Goal: Task Accomplishment & Management: Manage account settings

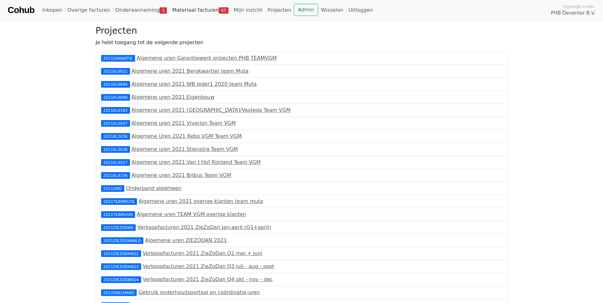
click at [189, 10] on link "Materiaal facturen 67" at bounding box center [200, 10] width 62 height 13
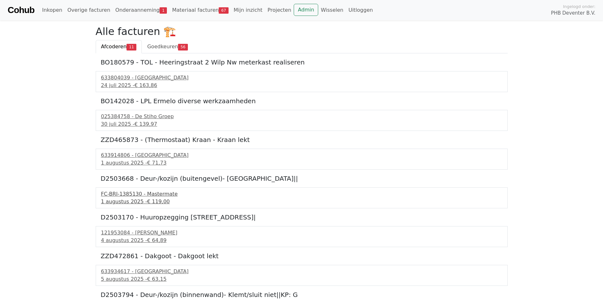
click at [128, 195] on div "FC-BRI-1385130 - Mastermate" at bounding box center [301, 194] width 401 height 8
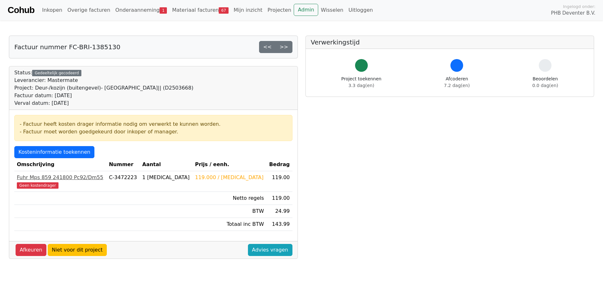
click at [33, 179] on div "Fuhr Mps 859 241800 Pc92/Dm55" at bounding box center [60, 178] width 87 height 8
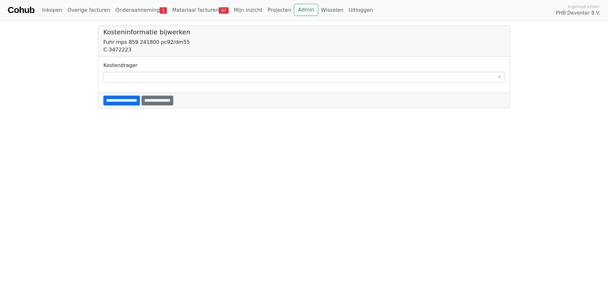
click at [114, 75] on span at bounding box center [303, 77] width 401 height 11
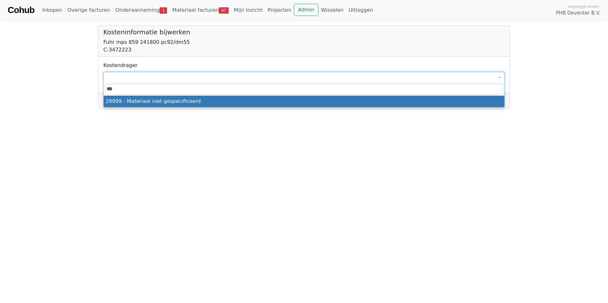
type input "****"
select select "****"
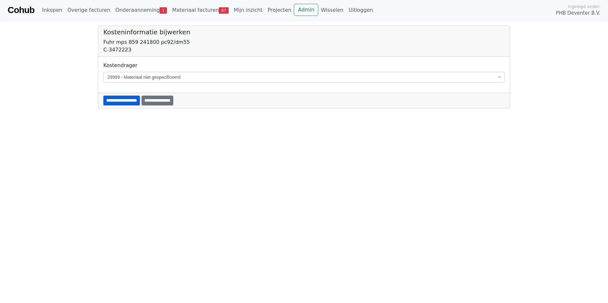
click at [120, 100] on input "**********" at bounding box center [121, 101] width 37 height 10
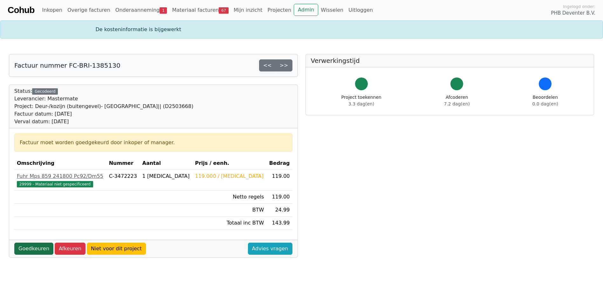
click at [28, 250] on link "Goedkeuren" at bounding box center [33, 249] width 39 height 12
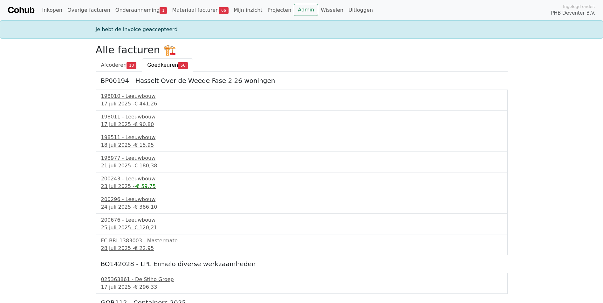
click at [159, 67] on span "Goedkeuren" at bounding box center [162, 65] width 31 height 6
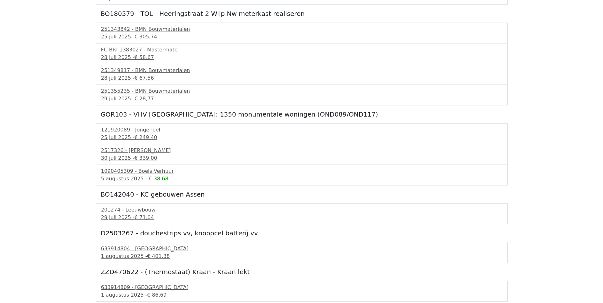
scroll to position [731, 0]
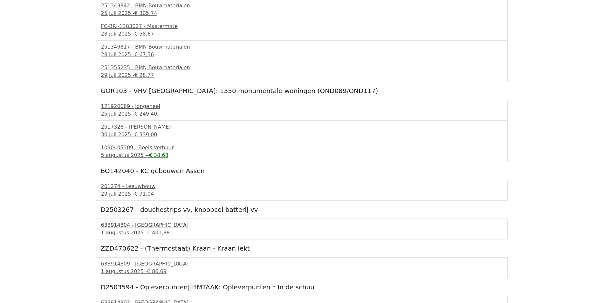
click at [127, 232] on div "1 augustus 2025 - € 401,38" at bounding box center [301, 233] width 401 height 8
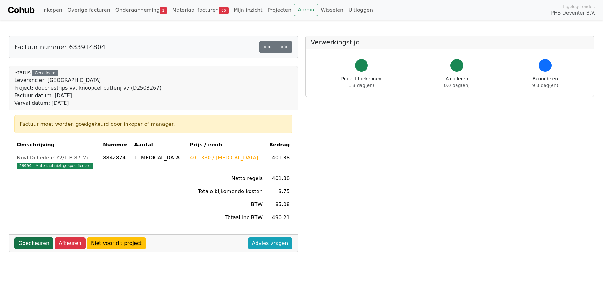
click at [30, 243] on link "Goedkeuren" at bounding box center [33, 243] width 39 height 12
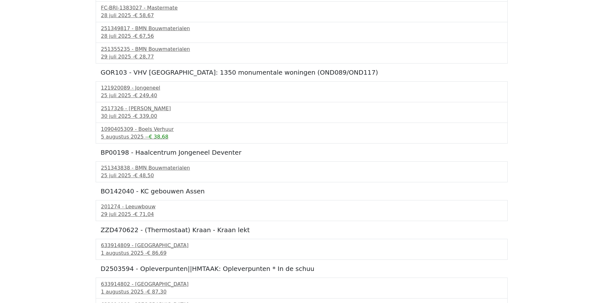
scroll to position [731, 0]
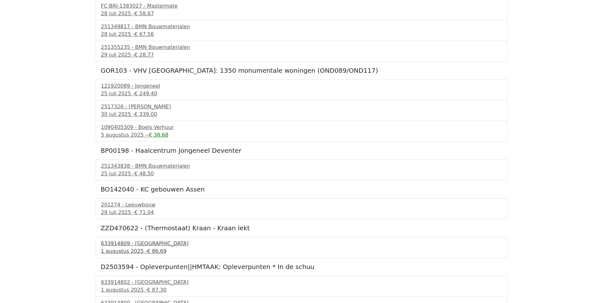
click at [118, 248] on div "1 augustus 2025 - € 86,69" at bounding box center [301, 252] width 401 height 8
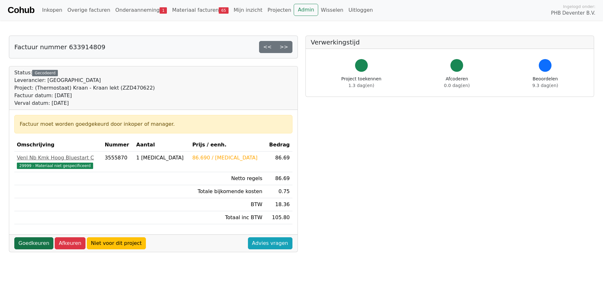
click at [30, 246] on link "Goedkeuren" at bounding box center [33, 243] width 39 height 12
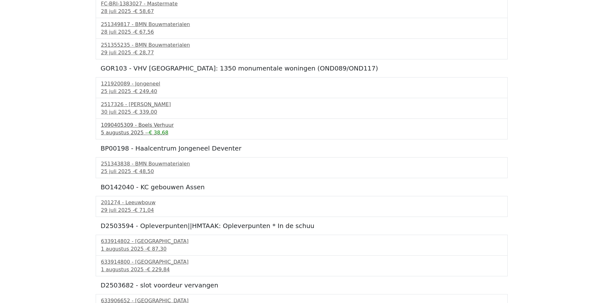
scroll to position [763, 0]
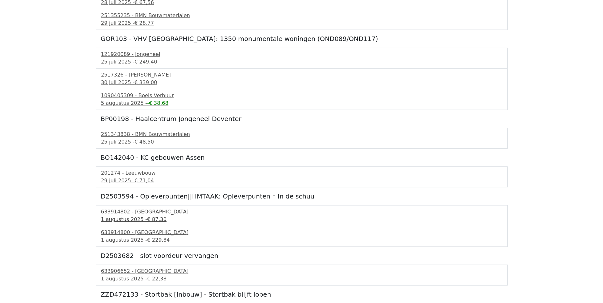
click at [130, 212] on div "633914802 - [GEOGRAPHIC_DATA]" at bounding box center [301, 212] width 401 height 8
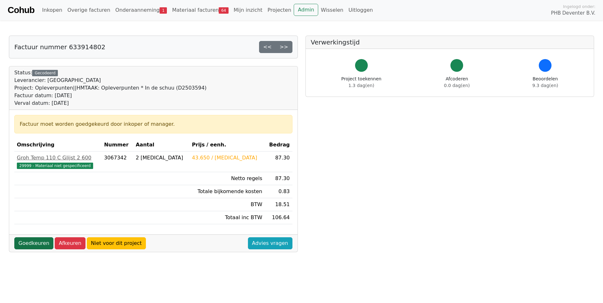
click at [31, 242] on link "Goedkeuren" at bounding box center [33, 243] width 39 height 12
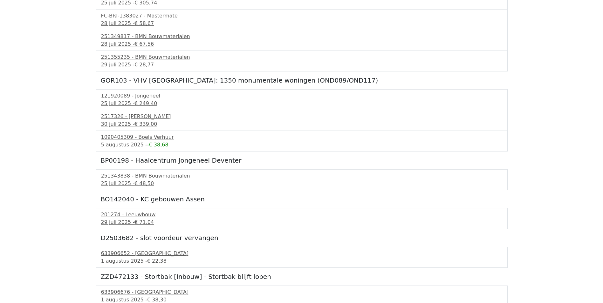
scroll to position [731, 0]
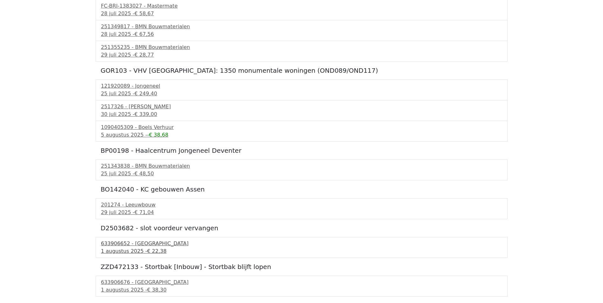
click at [109, 243] on div "633906652 - [GEOGRAPHIC_DATA]" at bounding box center [301, 244] width 401 height 8
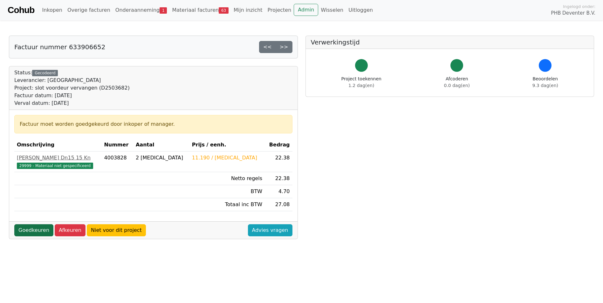
click at [34, 232] on link "Goedkeuren" at bounding box center [33, 230] width 39 height 12
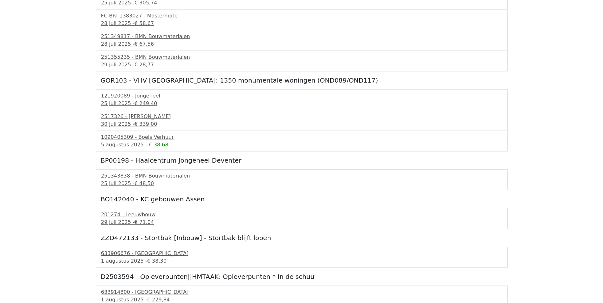
scroll to position [731, 0]
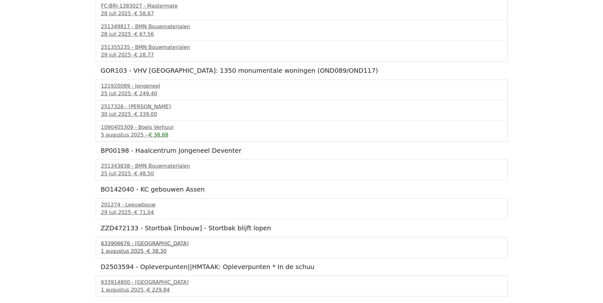
click at [106, 244] on div "633906676 - [GEOGRAPHIC_DATA]" at bounding box center [301, 244] width 401 height 8
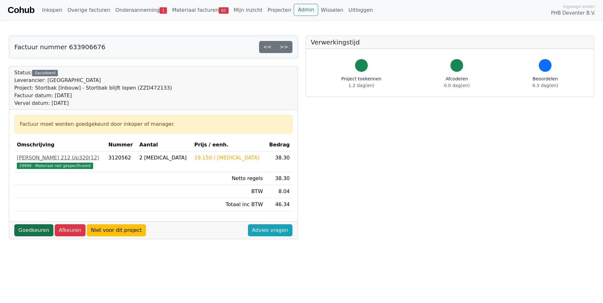
click at [34, 228] on link "Goedkeuren" at bounding box center [33, 230] width 39 height 12
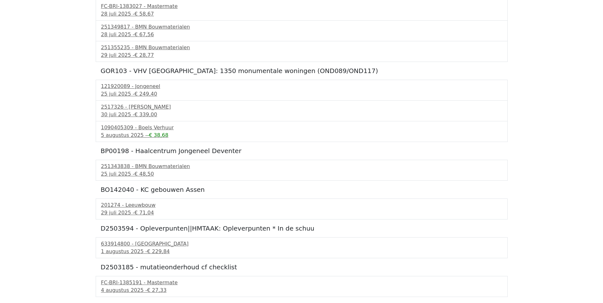
scroll to position [731, 0]
click at [119, 244] on div "633914800 - [GEOGRAPHIC_DATA]" at bounding box center [301, 244] width 401 height 8
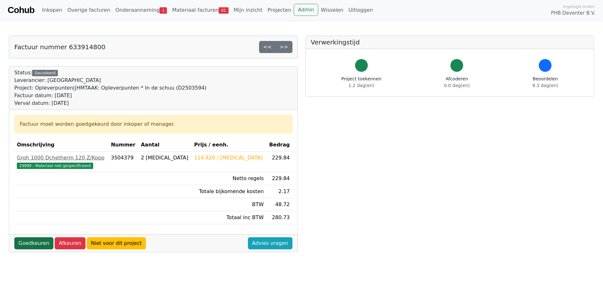
click at [35, 242] on link "Goedkeuren" at bounding box center [33, 243] width 39 height 12
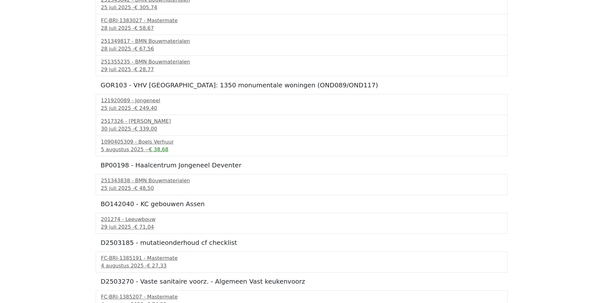
scroll to position [731, 0]
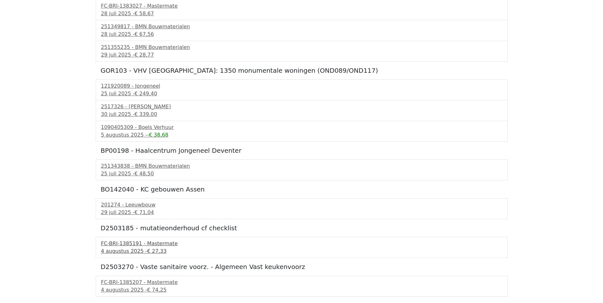
click at [117, 246] on div "FC-BRI-1385191 - Mastermate" at bounding box center [301, 244] width 401 height 8
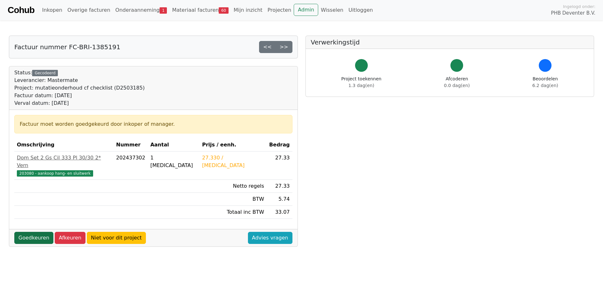
click at [28, 232] on link "Goedkeuren" at bounding box center [33, 238] width 39 height 12
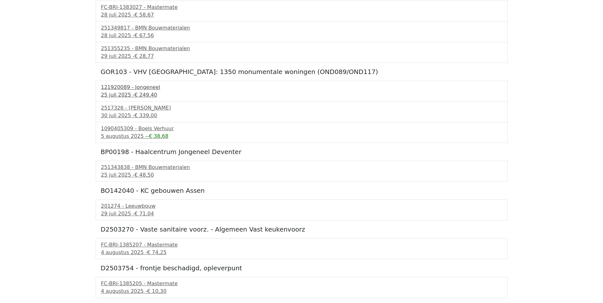
scroll to position [731, 0]
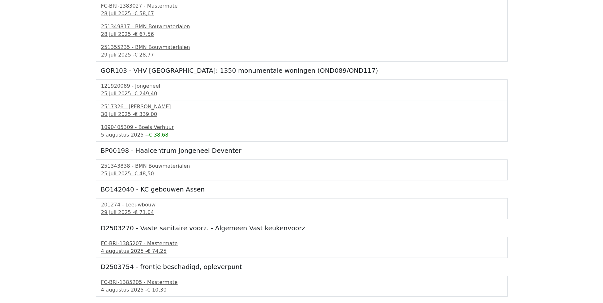
click at [120, 249] on div "4 augustus 2025 - € 74,25" at bounding box center [301, 252] width 401 height 8
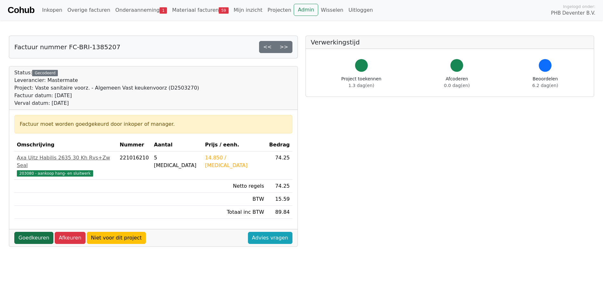
click at [32, 232] on link "Goedkeuren" at bounding box center [33, 238] width 39 height 12
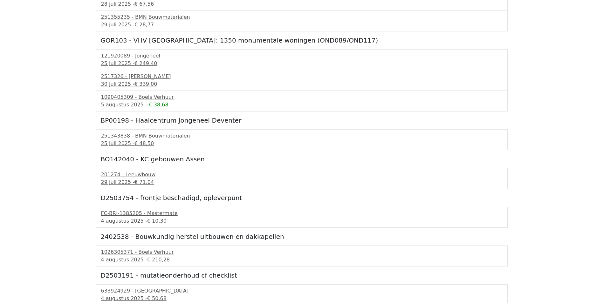
scroll to position [763, 0]
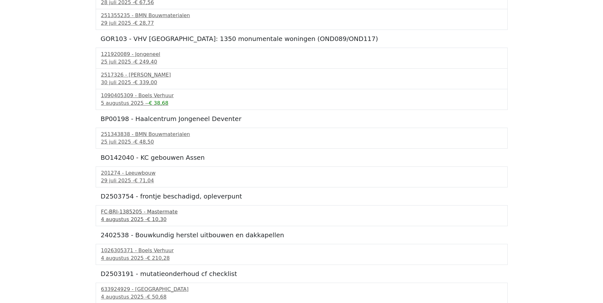
click at [112, 213] on div "FC-BRI-1385205 - Mastermate" at bounding box center [301, 212] width 401 height 8
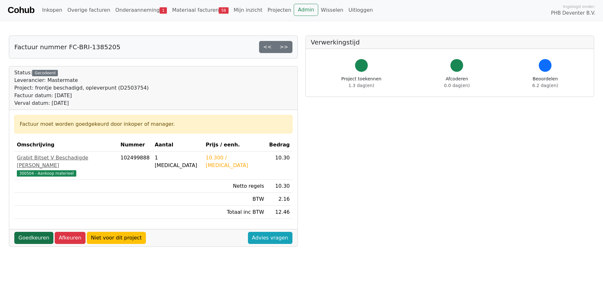
click at [33, 232] on link "Goedkeuren" at bounding box center [33, 238] width 39 height 12
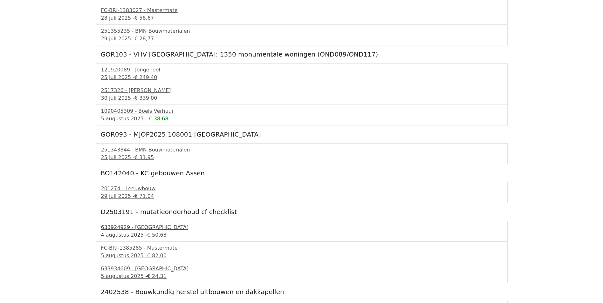
scroll to position [763, 0]
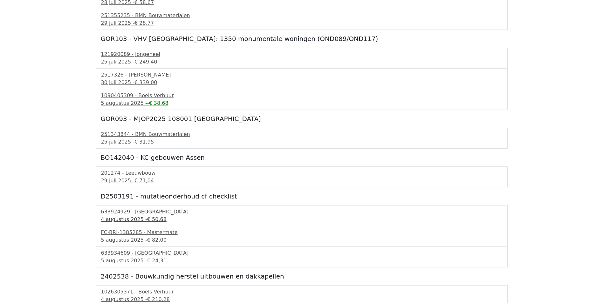
click at [121, 216] on div "[DATE] - € 50,68" at bounding box center [301, 220] width 401 height 8
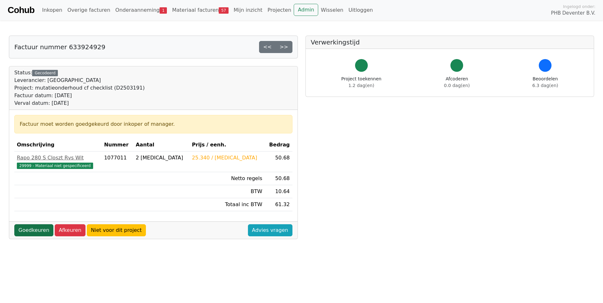
click at [43, 230] on link "Goedkeuren" at bounding box center [33, 230] width 39 height 12
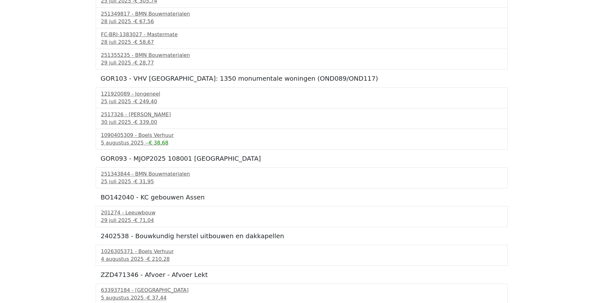
scroll to position [731, 0]
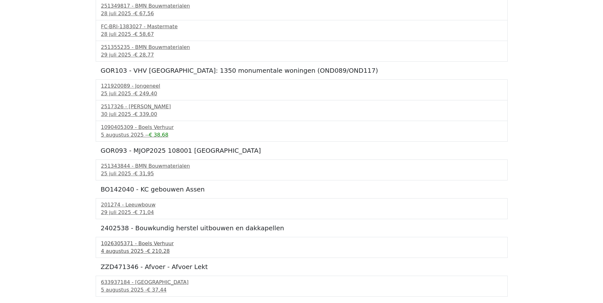
click at [123, 241] on div "1026305371 - Boels Verhuur" at bounding box center [301, 244] width 401 height 8
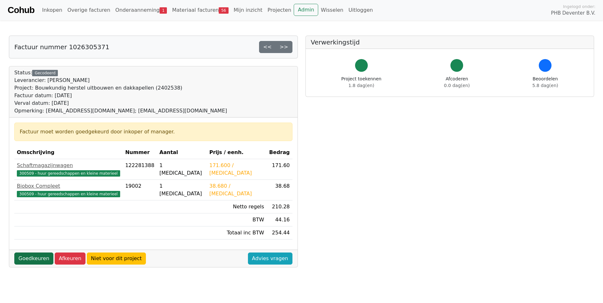
click at [34, 258] on link "Goedkeuren" at bounding box center [33, 259] width 39 height 12
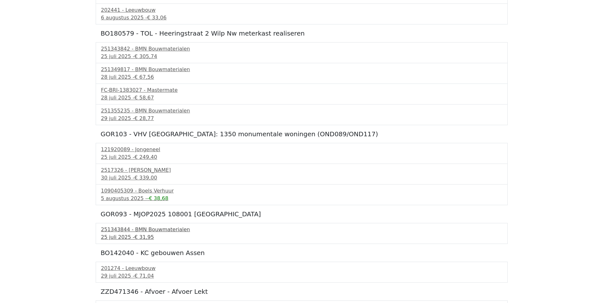
scroll to position [731, 0]
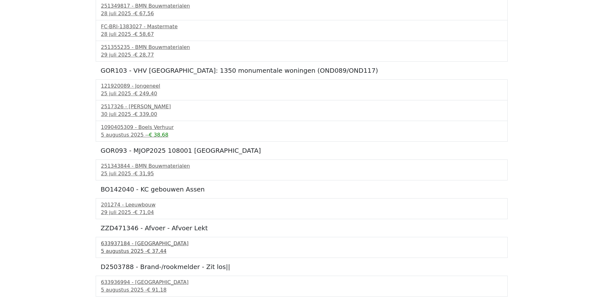
click at [119, 247] on div "633937184 - Technische Unie" at bounding box center [301, 244] width 401 height 8
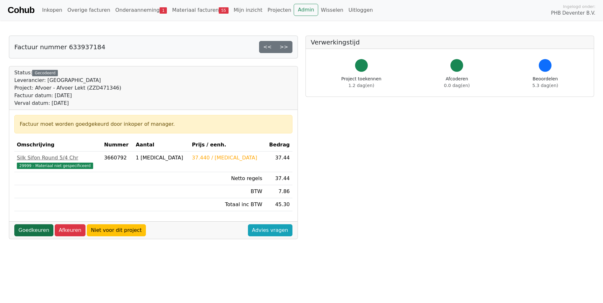
click at [23, 234] on link "Goedkeuren" at bounding box center [33, 230] width 39 height 12
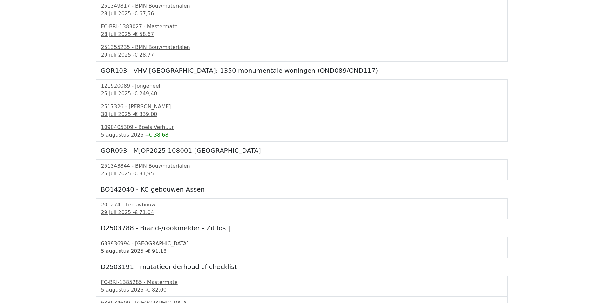
scroll to position [763, 0]
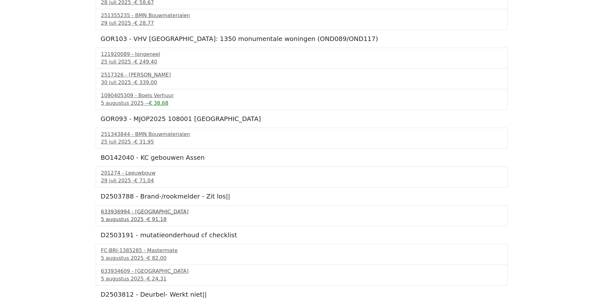
click at [118, 211] on div "633936994 - [GEOGRAPHIC_DATA]" at bounding box center [301, 212] width 401 height 8
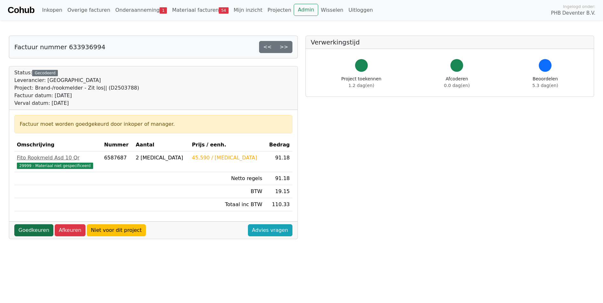
click at [48, 227] on link "Goedkeuren" at bounding box center [33, 230] width 39 height 12
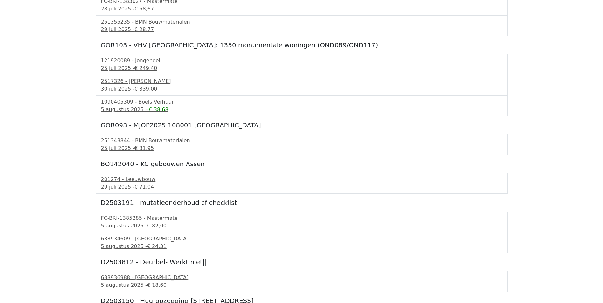
scroll to position [763, 0]
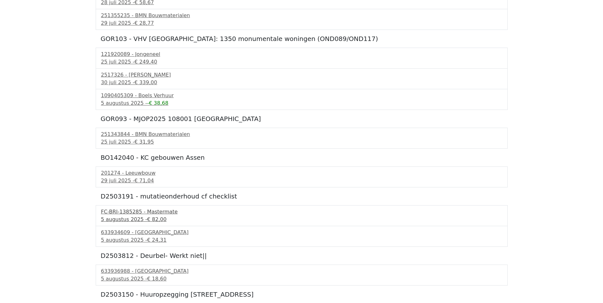
click at [113, 212] on div "FC-BRI-1385285 - Mastermate" at bounding box center [301, 212] width 401 height 8
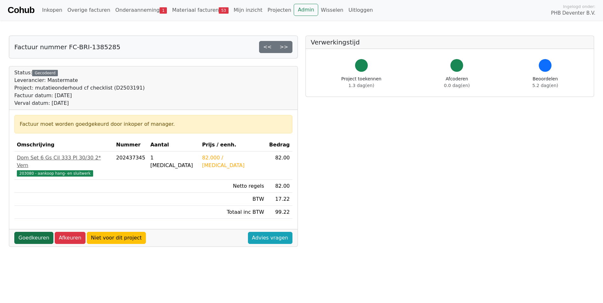
click at [27, 232] on link "Goedkeuren" at bounding box center [33, 238] width 39 height 12
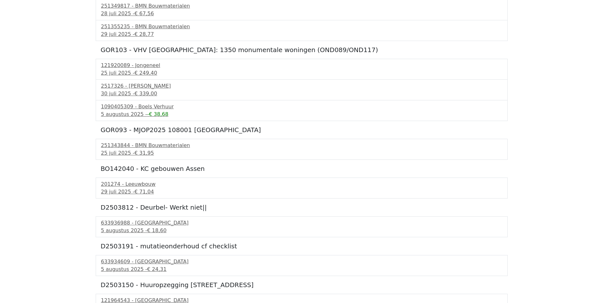
scroll to position [763, 0]
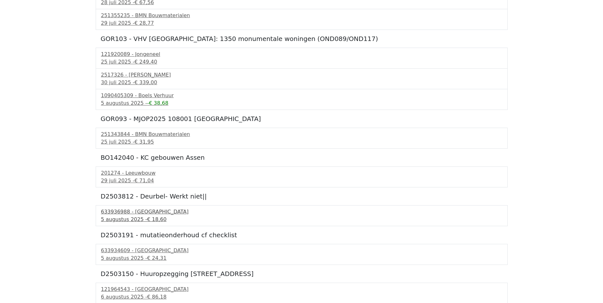
click at [112, 217] on div "5 augustus 2025 - € 18,60" at bounding box center [301, 220] width 401 height 8
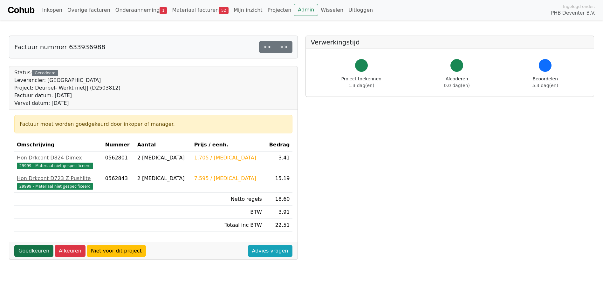
click at [27, 249] on link "Goedkeuren" at bounding box center [33, 251] width 39 height 12
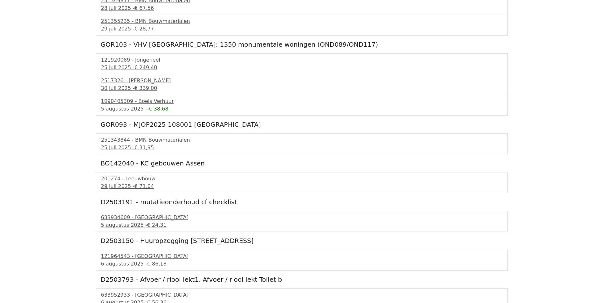
scroll to position [763, 0]
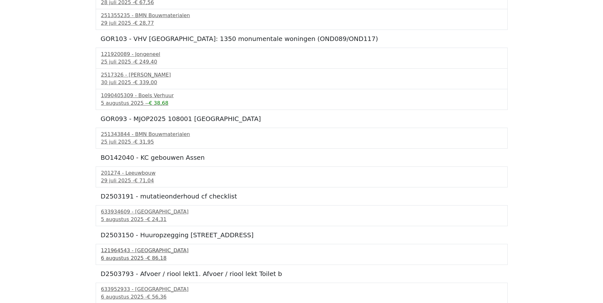
click at [116, 255] on div "6 augustus 2025 - € 86,18" at bounding box center [301, 259] width 401 height 8
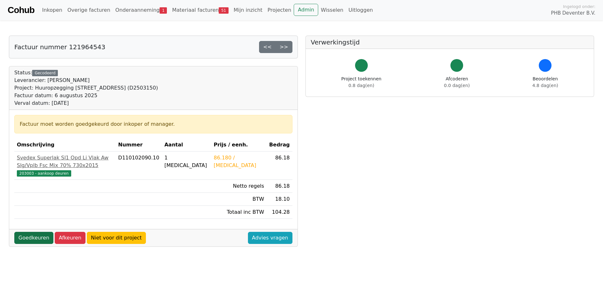
click at [23, 232] on link "Goedkeuren" at bounding box center [33, 238] width 39 height 12
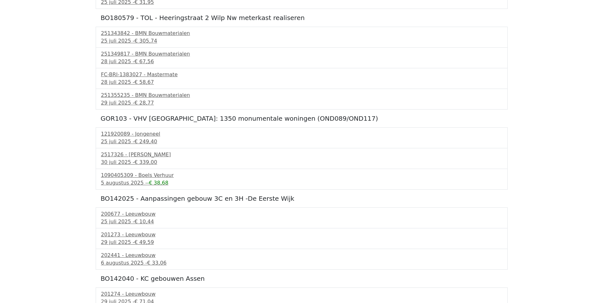
scroll to position [699, 0]
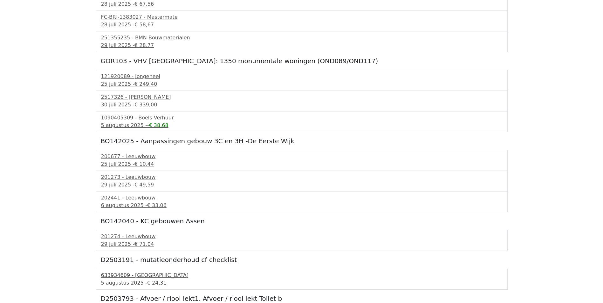
click at [122, 280] on div "5 augustus 2025 - € 24,31" at bounding box center [301, 283] width 401 height 8
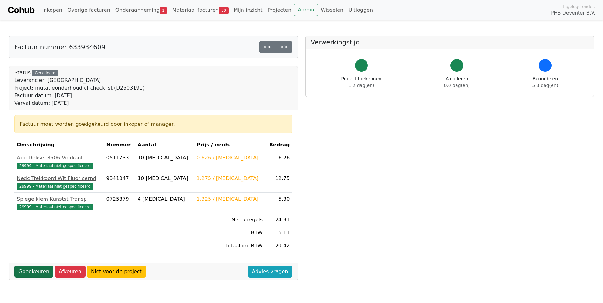
click at [39, 274] on link "Goedkeuren" at bounding box center [33, 272] width 39 height 12
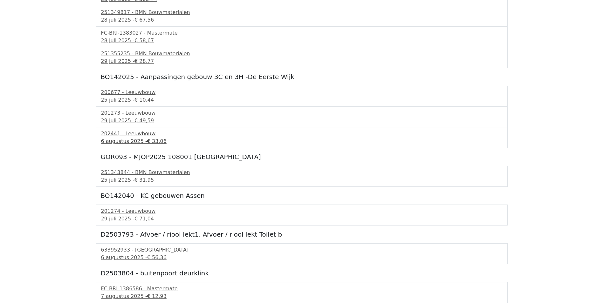
scroll to position [731, 0]
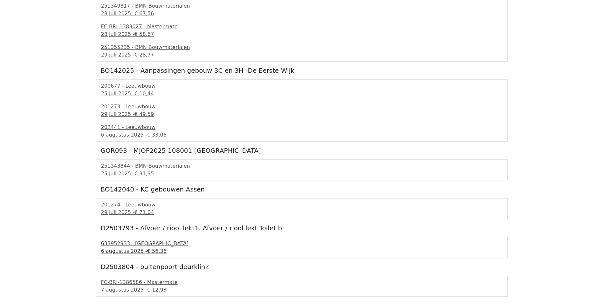
click at [123, 247] on div "633952933 - [GEOGRAPHIC_DATA]" at bounding box center [301, 244] width 401 height 8
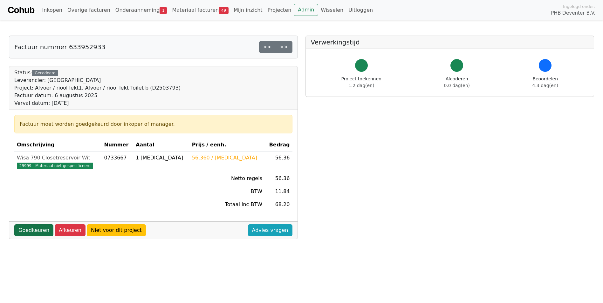
click at [36, 231] on link "Goedkeuren" at bounding box center [33, 230] width 39 height 12
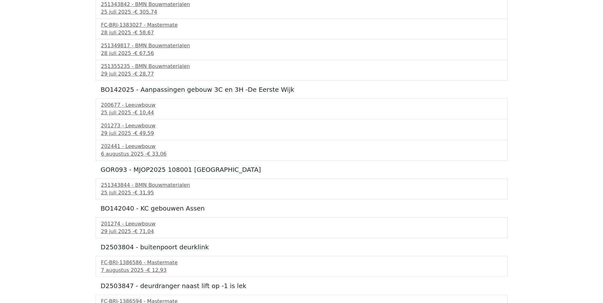
scroll to position [731, 0]
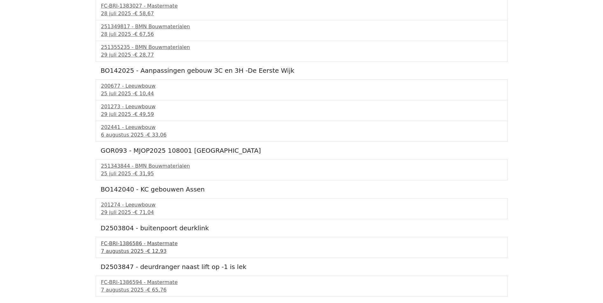
click at [127, 248] on div "7 augustus 2025 - € 12,93" at bounding box center [301, 252] width 401 height 8
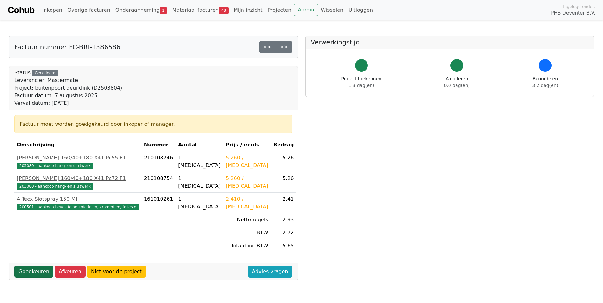
click at [37, 276] on link "Goedkeuren" at bounding box center [33, 272] width 39 height 12
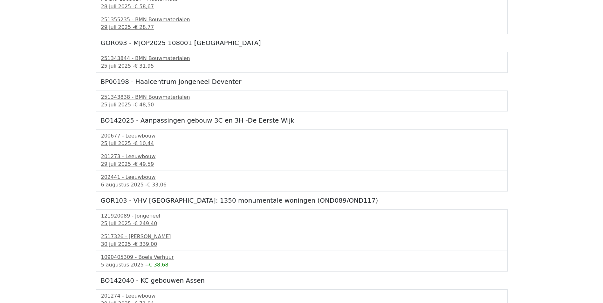
scroll to position [699, 0]
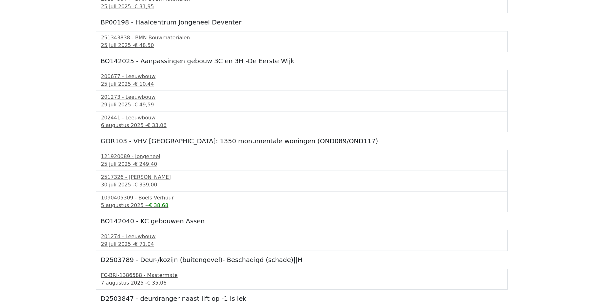
click at [116, 277] on div "FC-BRI-1386588 - Mastermate" at bounding box center [301, 276] width 401 height 8
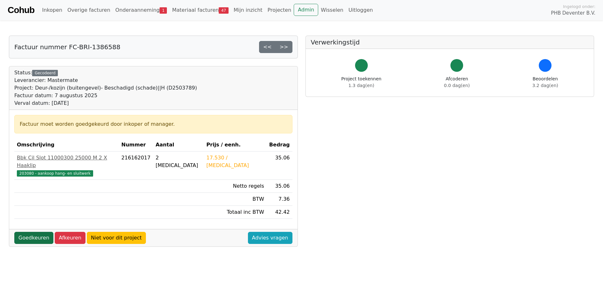
click at [31, 232] on link "Goedkeuren" at bounding box center [33, 238] width 39 height 12
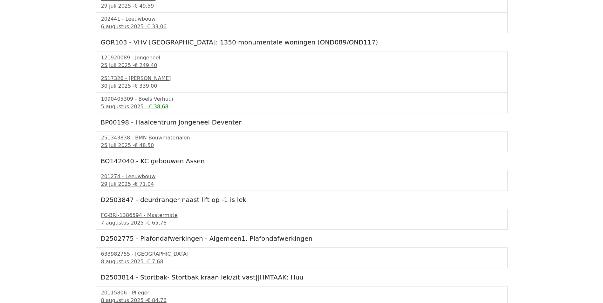
scroll to position [763, 0]
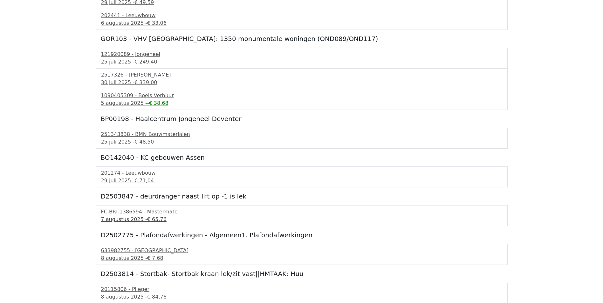
click at [113, 215] on div "FC-BRI-1386594 - Mastermate" at bounding box center [301, 212] width 401 height 8
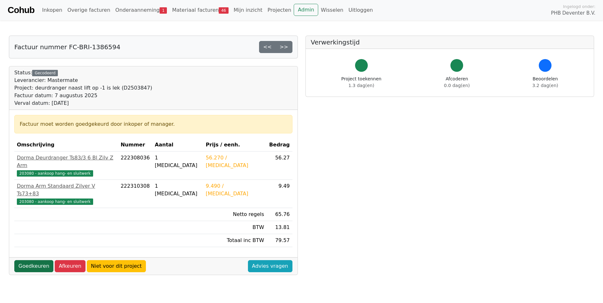
click at [34, 260] on link "Goedkeuren" at bounding box center [33, 266] width 39 height 12
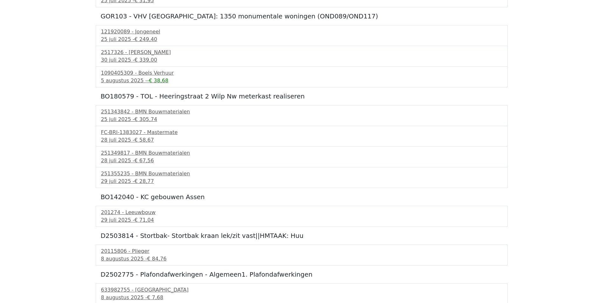
scroll to position [731, 0]
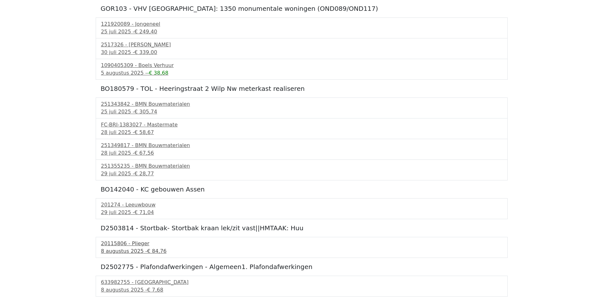
click at [115, 249] on div "[DATE] - € 84,76" at bounding box center [301, 252] width 401 height 8
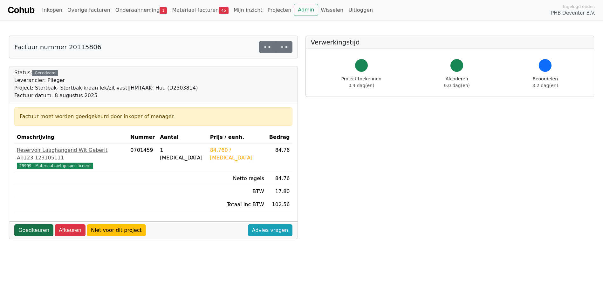
click at [30, 224] on link "Goedkeuren" at bounding box center [33, 230] width 39 height 12
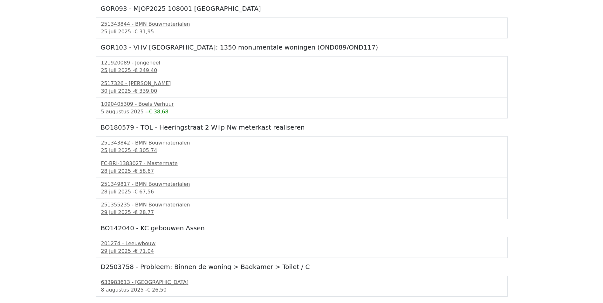
scroll to position [725, 0]
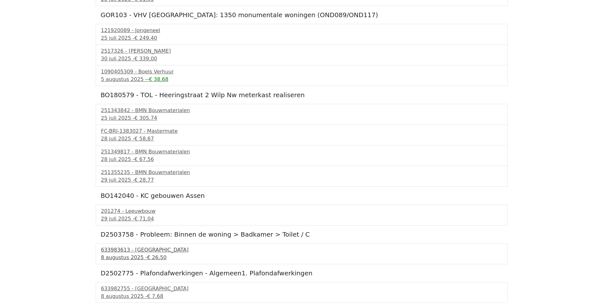
click at [117, 251] on div "633983613 - Technische Unie" at bounding box center [301, 250] width 401 height 8
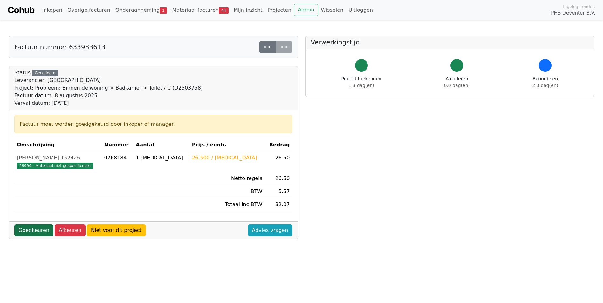
click at [31, 229] on link "Goedkeuren" at bounding box center [33, 230] width 39 height 12
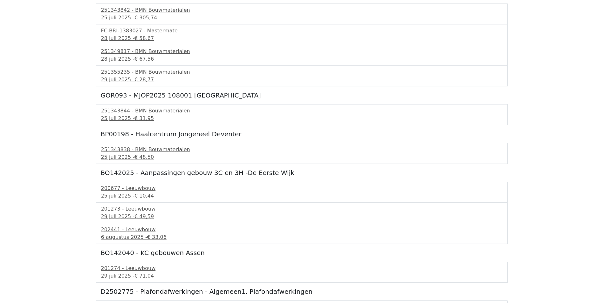
scroll to position [686, 0]
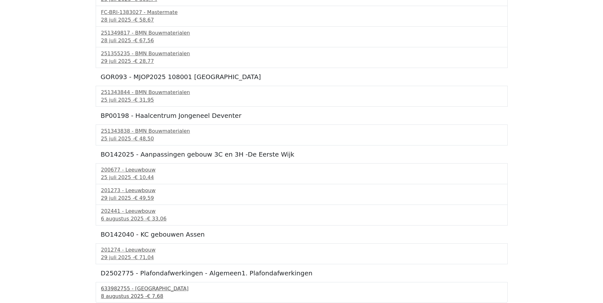
click at [120, 292] on div "633982755 - [GEOGRAPHIC_DATA]" at bounding box center [301, 289] width 401 height 8
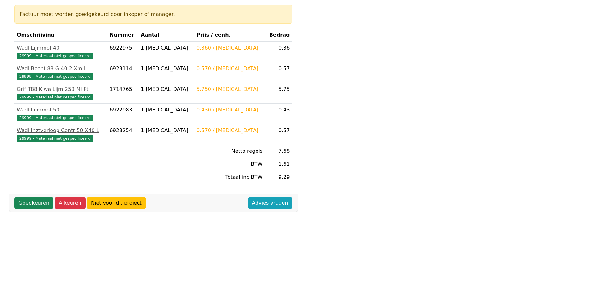
scroll to position [127, 0]
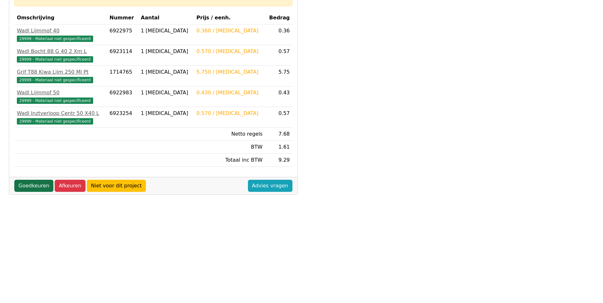
click at [29, 188] on link "Goedkeuren" at bounding box center [33, 186] width 39 height 12
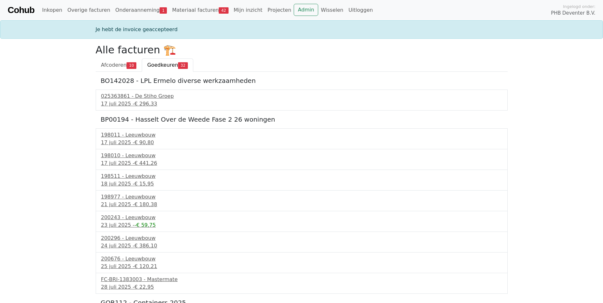
click at [155, 62] on span "Goedkeuren" at bounding box center [162, 65] width 31 height 6
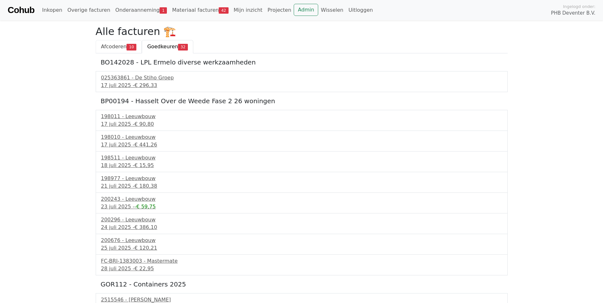
click at [113, 46] on span "Afcoderen" at bounding box center [114, 47] width 26 height 6
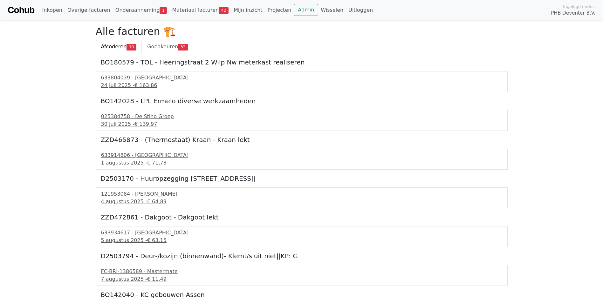
click at [126, 142] on h5 "ZZD465873 - (Thermostaat) Kraan - Kraan lekt" at bounding box center [302, 140] width 402 height 8
click at [113, 160] on div "1 augustus 2025 - € 71,73" at bounding box center [301, 163] width 401 height 8
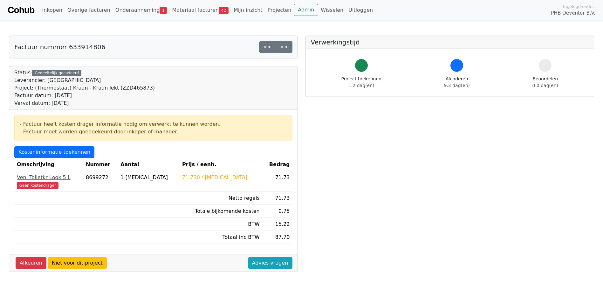
click at [31, 179] on div "Venl Toiletkr Look 5 L" at bounding box center [49, 178] width 64 height 8
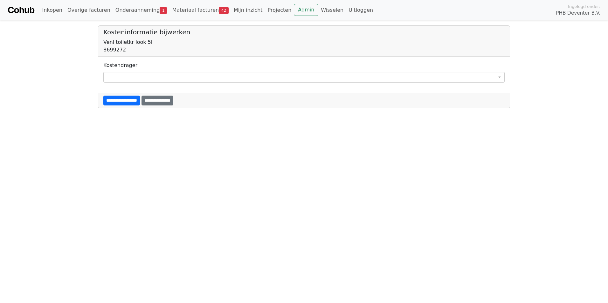
click at [114, 77] on span at bounding box center [303, 77] width 401 height 11
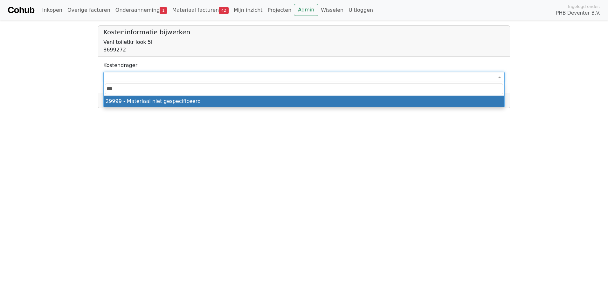
type input "****"
select select "****"
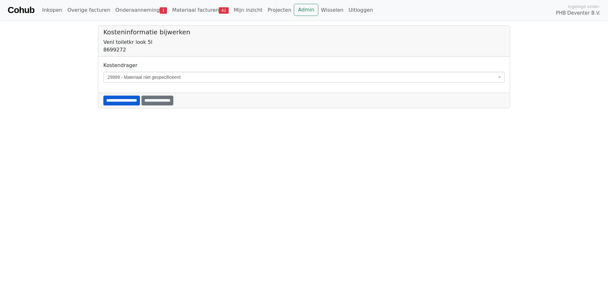
click at [124, 99] on input "**********" at bounding box center [121, 101] width 37 height 10
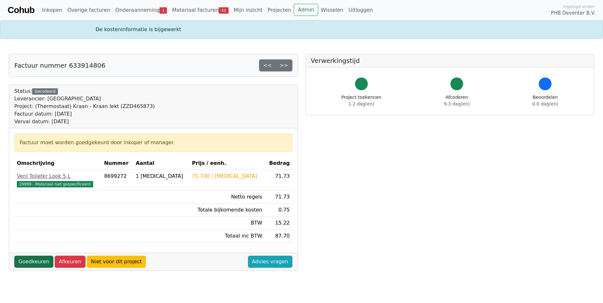
click at [26, 266] on link "Goedkeuren" at bounding box center [33, 262] width 39 height 12
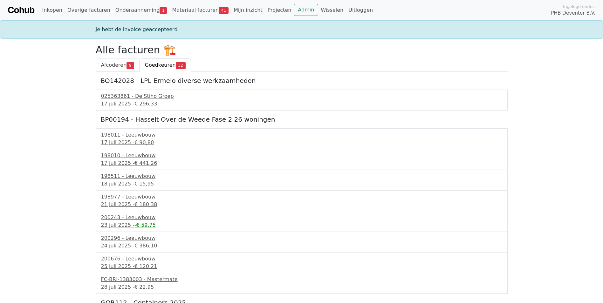
click at [112, 67] on span "Afcoderen" at bounding box center [114, 65] width 26 height 6
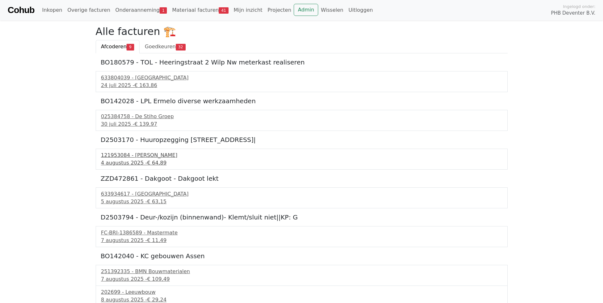
click at [113, 158] on div "121953084 - Jongeneel" at bounding box center [301, 156] width 401 height 8
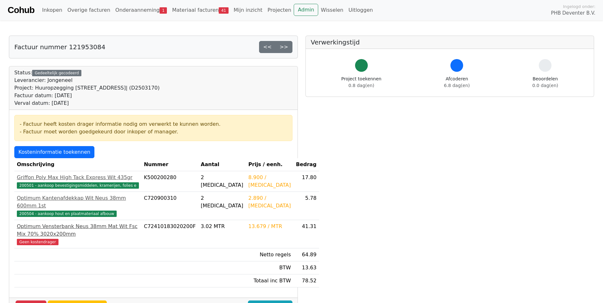
click at [35, 239] on span "Geen kostendrager" at bounding box center [38, 242] width 42 height 6
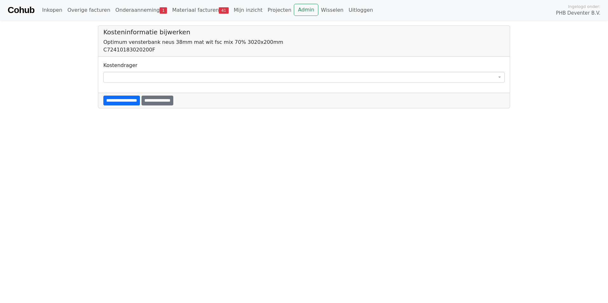
drag, startPoint x: 117, startPoint y: 74, endPoint x: 121, endPoint y: 74, distance: 4.5
click at [118, 74] on span at bounding box center [303, 77] width 401 height 11
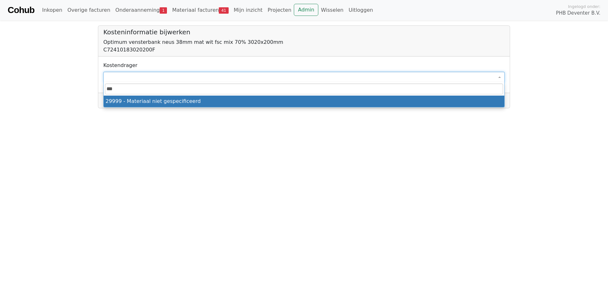
type input "****"
select select "****"
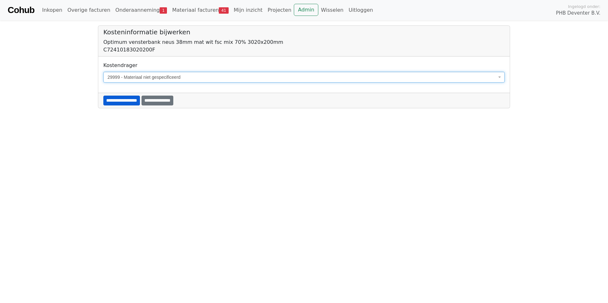
click at [137, 102] on input "**********" at bounding box center [121, 101] width 37 height 10
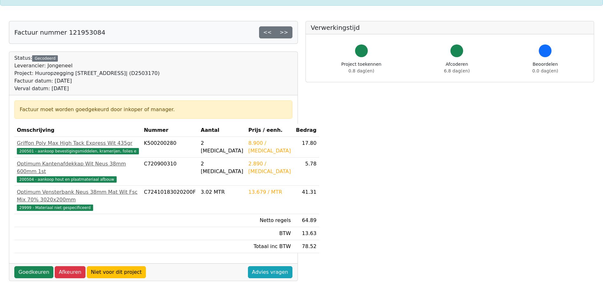
scroll to position [159, 0]
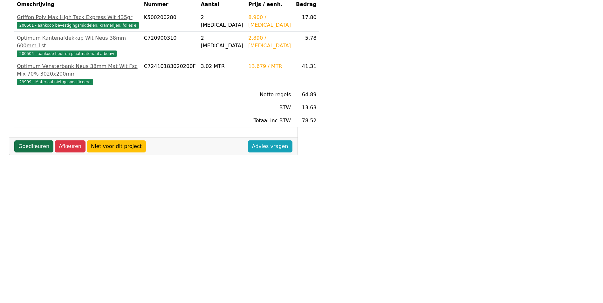
click at [38, 153] on link "Goedkeuren" at bounding box center [33, 146] width 39 height 12
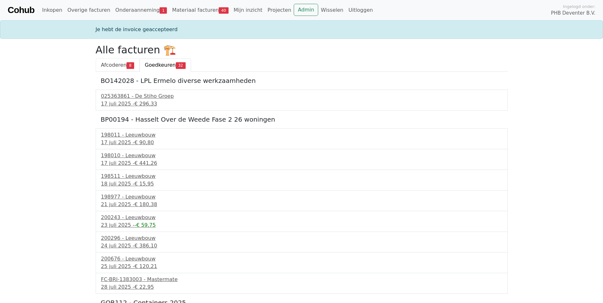
click at [115, 63] on span "Afcoderen" at bounding box center [114, 65] width 26 height 6
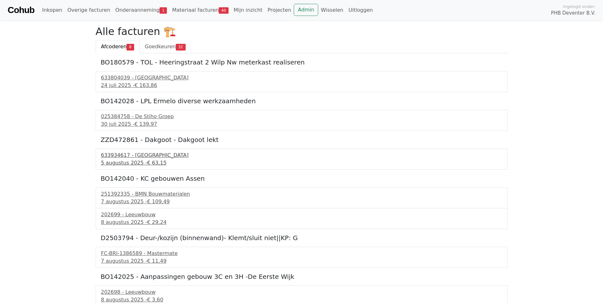
click at [113, 161] on div "5 augustus 2025 - € 63,15" at bounding box center [301, 163] width 401 height 8
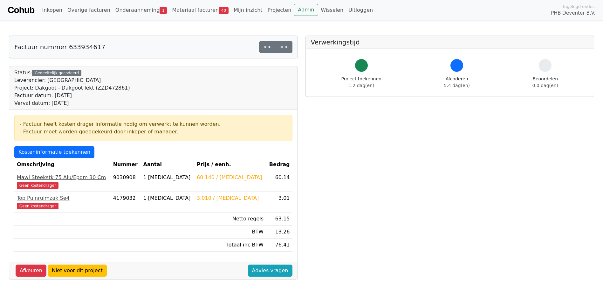
click at [34, 178] on div "Mawi Steekstk 75 Alu/Epdm 30 Cm" at bounding box center [62, 178] width 91 height 8
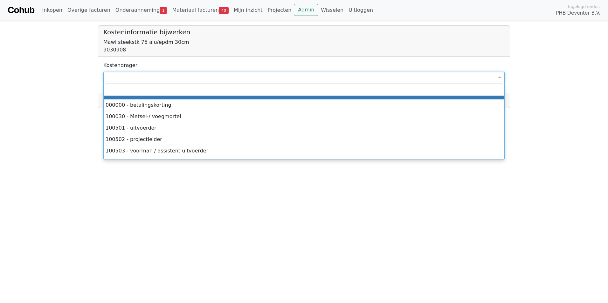
click at [127, 79] on span at bounding box center [303, 77] width 401 height 11
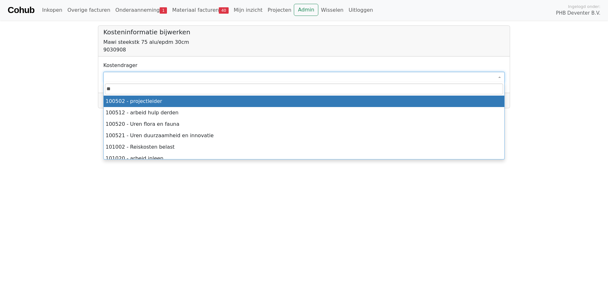
type input "***"
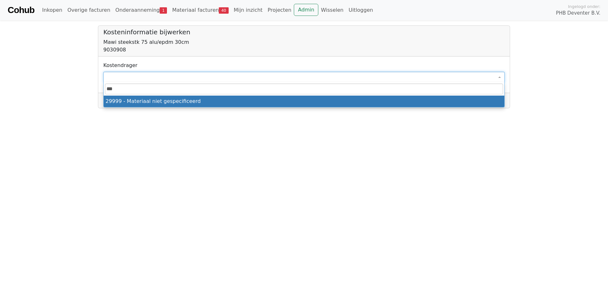
select select "****"
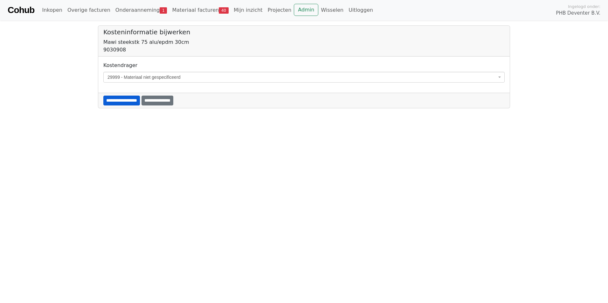
click at [134, 99] on input "**********" at bounding box center [121, 101] width 37 height 10
click at [118, 79] on span at bounding box center [303, 77] width 401 height 11
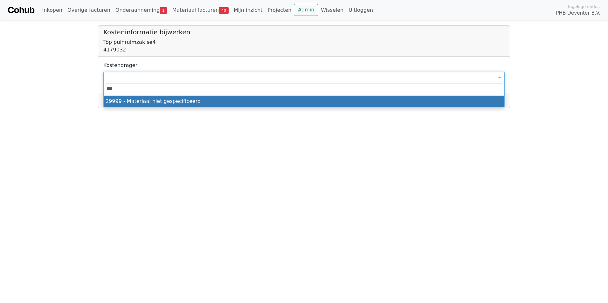
type input "****"
select select "****"
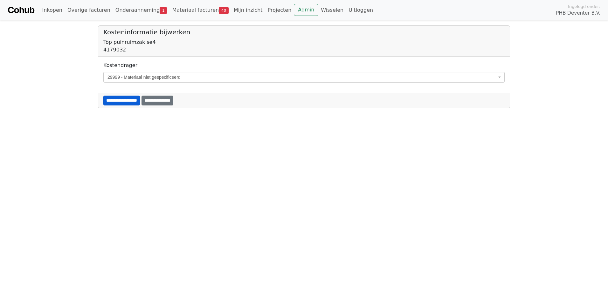
click at [133, 103] on input "**********" at bounding box center [121, 101] width 37 height 10
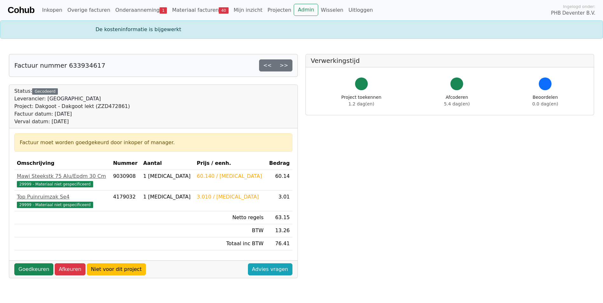
click at [31, 263] on div "Goedkeuren Afkeuren Niet voor dit project Advies vragen" at bounding box center [153, 269] width 288 height 17
click at [31, 267] on link "Goedkeuren" at bounding box center [33, 269] width 39 height 12
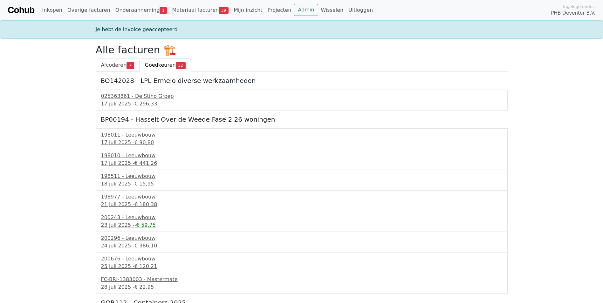
click at [113, 67] on span "Afcoderen" at bounding box center [114, 65] width 26 height 6
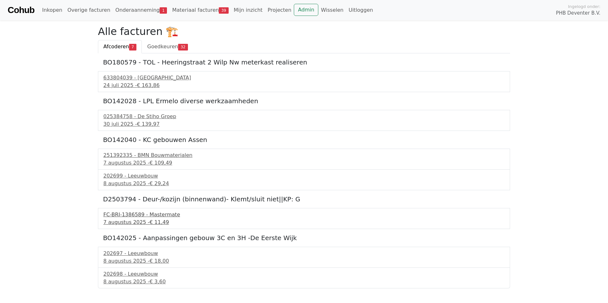
click at [143, 216] on div "FC-BRI-1386589 - Mastermate" at bounding box center [303, 215] width 401 height 8
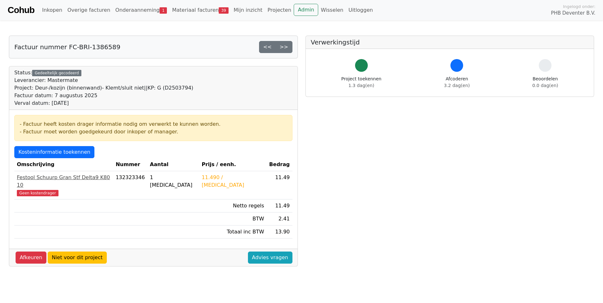
click at [42, 177] on div "Festool Schuurp Gran Stf Delta9 K80 10" at bounding box center [64, 181] width 94 height 15
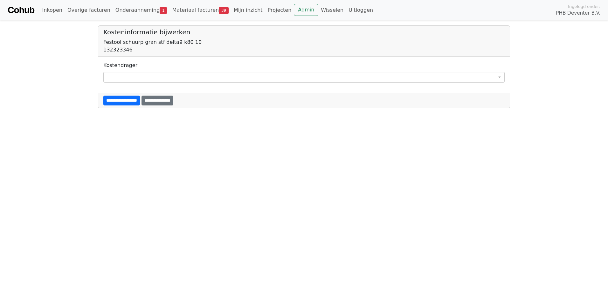
click at [132, 81] on span at bounding box center [303, 77] width 401 height 11
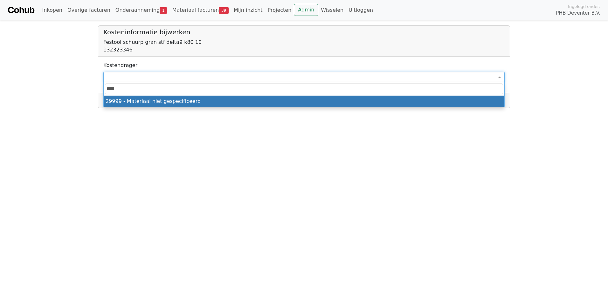
type input "****"
select select "****"
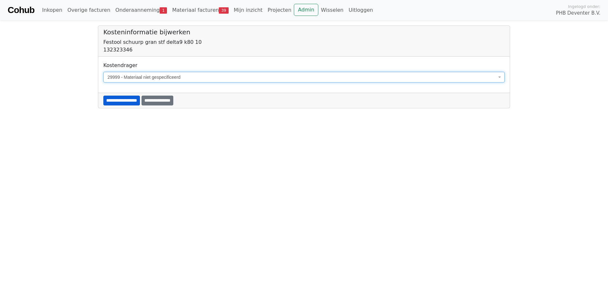
click at [119, 98] on input "**********" at bounding box center [121, 101] width 37 height 10
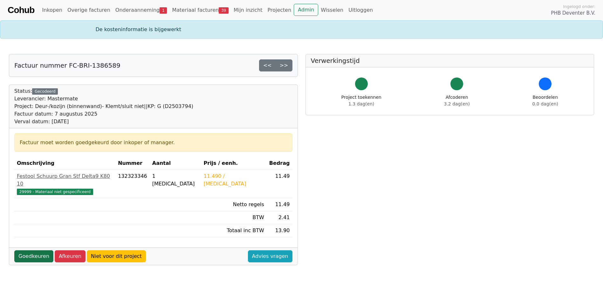
click at [32, 250] on link "Goedkeuren" at bounding box center [33, 256] width 39 height 12
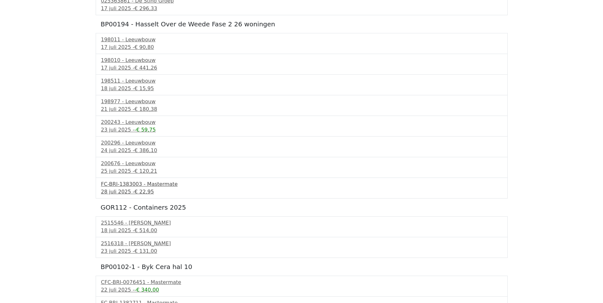
scroll to position [222, 0]
